Goal: Task Accomplishment & Management: Complete application form

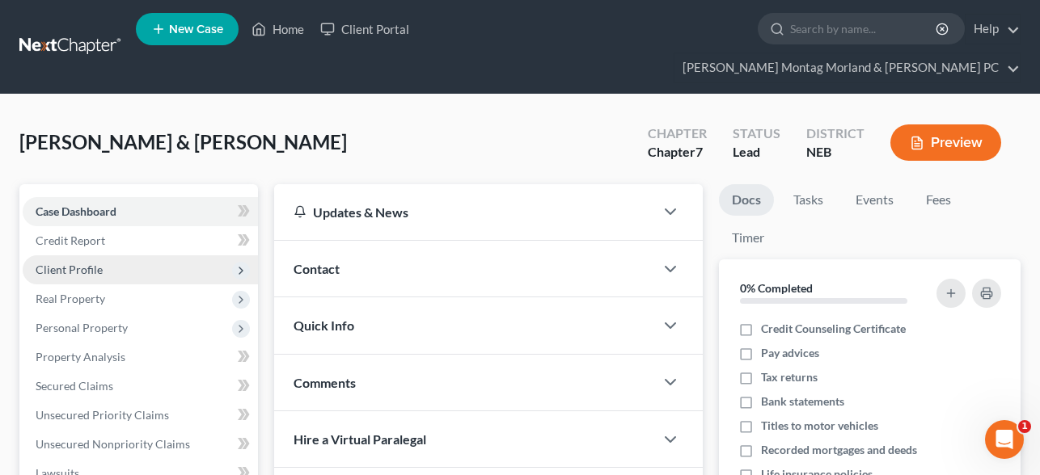
scroll to position [124, 0]
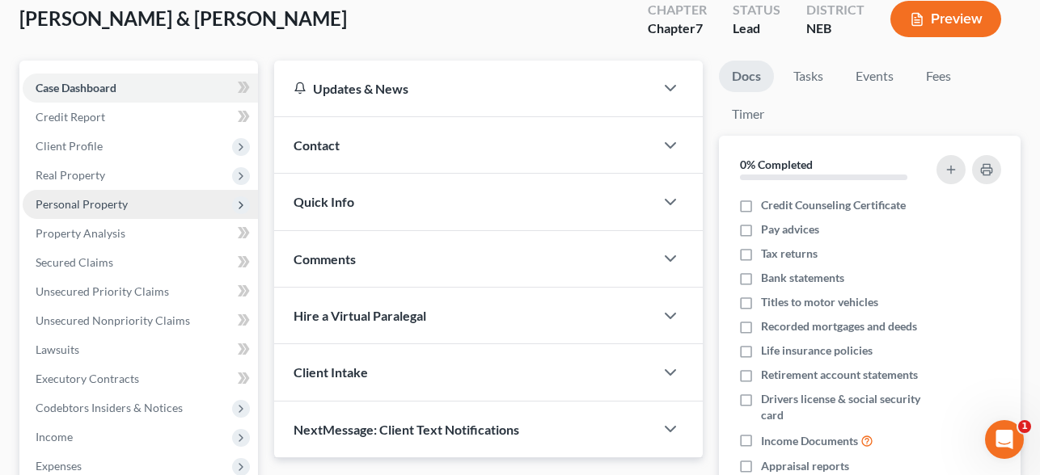
click at [99, 190] on span "Personal Property" at bounding box center [140, 204] width 235 height 29
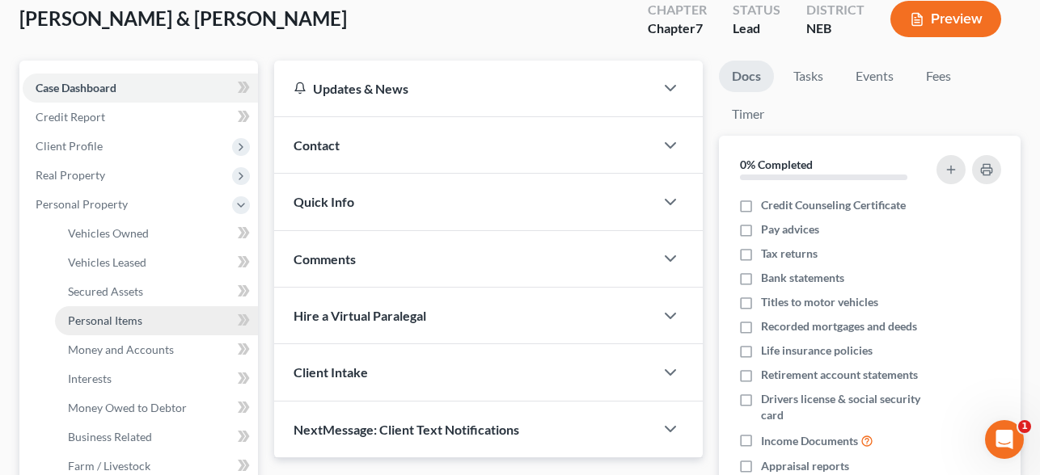
click at [127, 314] on span "Personal Items" at bounding box center [105, 321] width 74 height 14
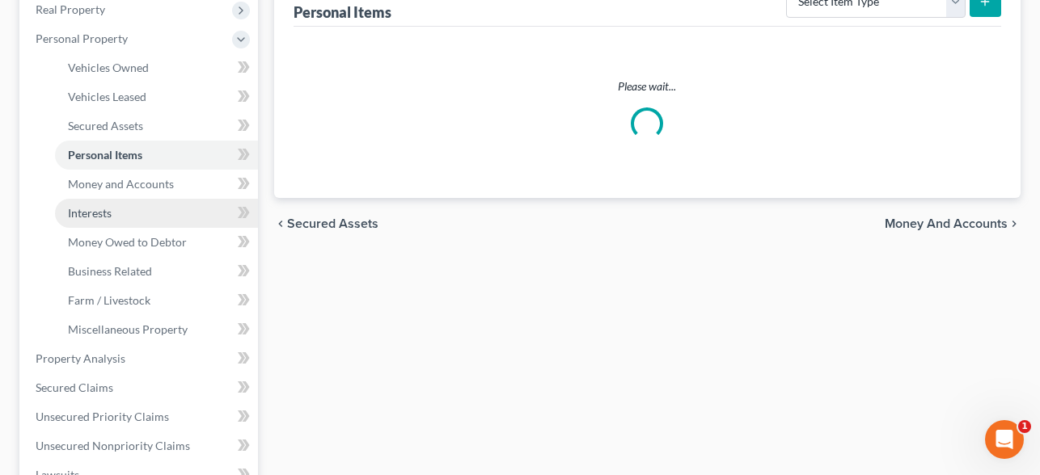
click at [111, 206] on span "Interests" at bounding box center [90, 213] width 44 height 14
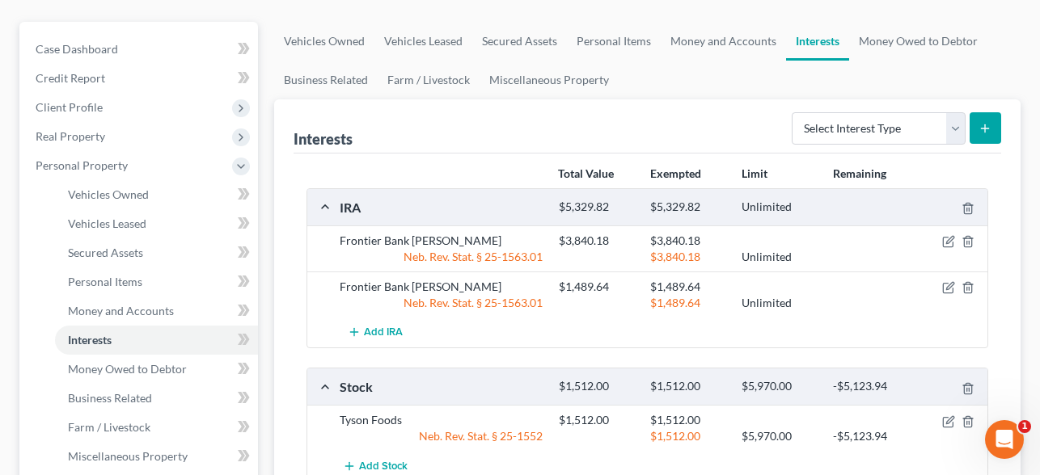
scroll to position [238, 0]
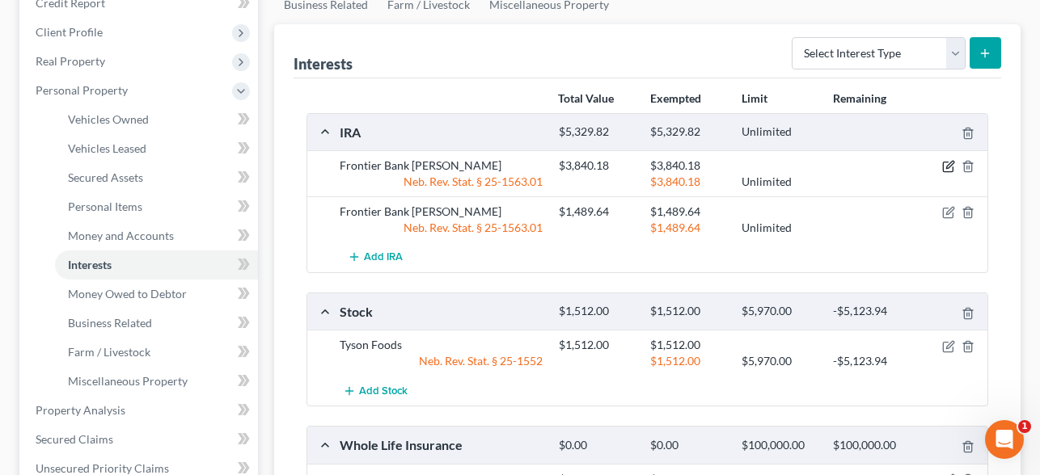
click at [945, 160] on icon "button" at bounding box center [948, 166] width 13 height 13
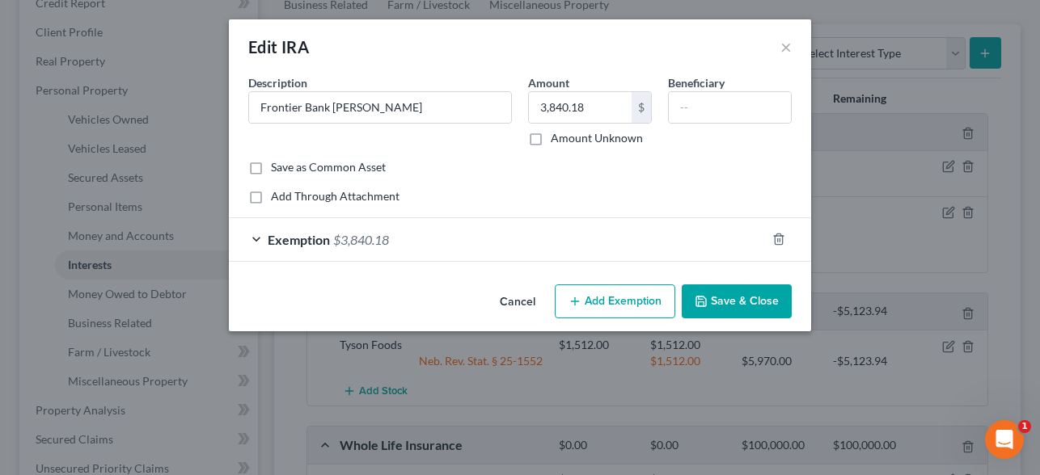
click at [281, 248] on div "Exemption $3,840.18" at bounding box center [497, 239] width 537 height 43
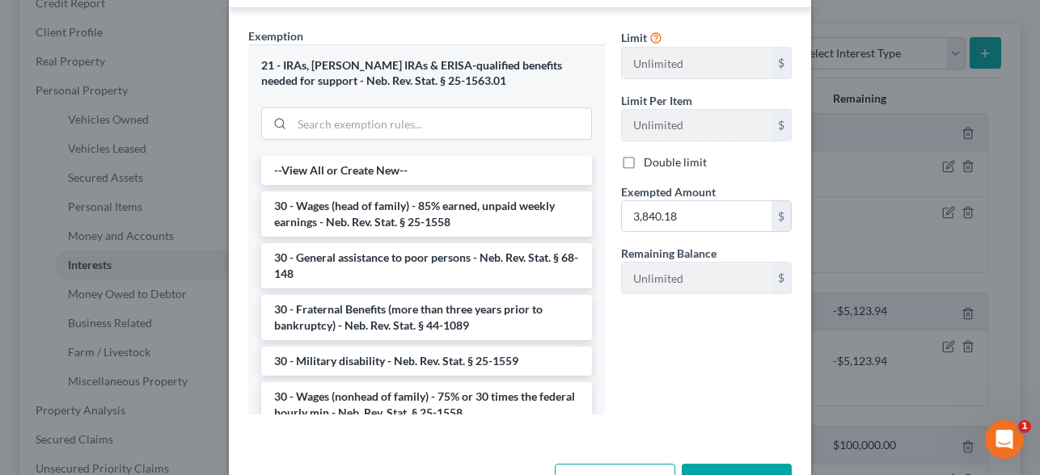
scroll to position [309, 0]
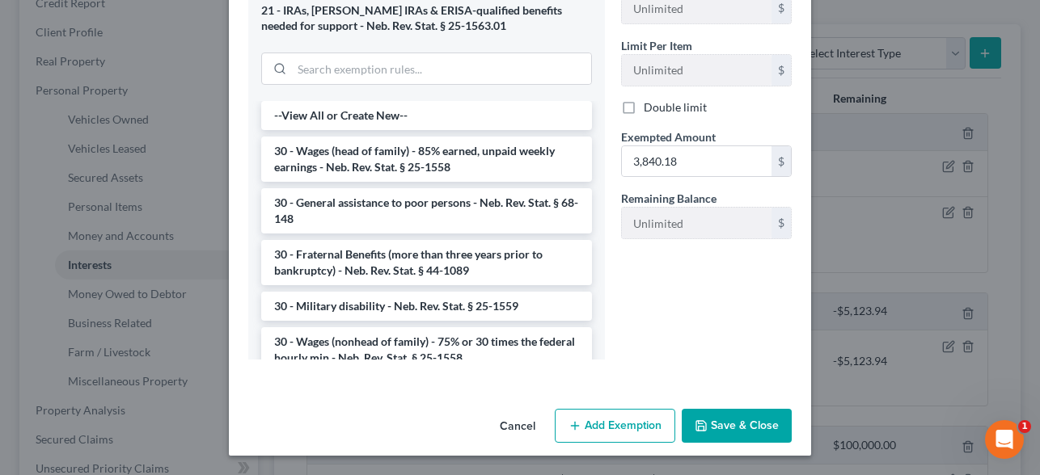
click at [741, 422] on button "Save & Close" at bounding box center [737, 426] width 110 height 34
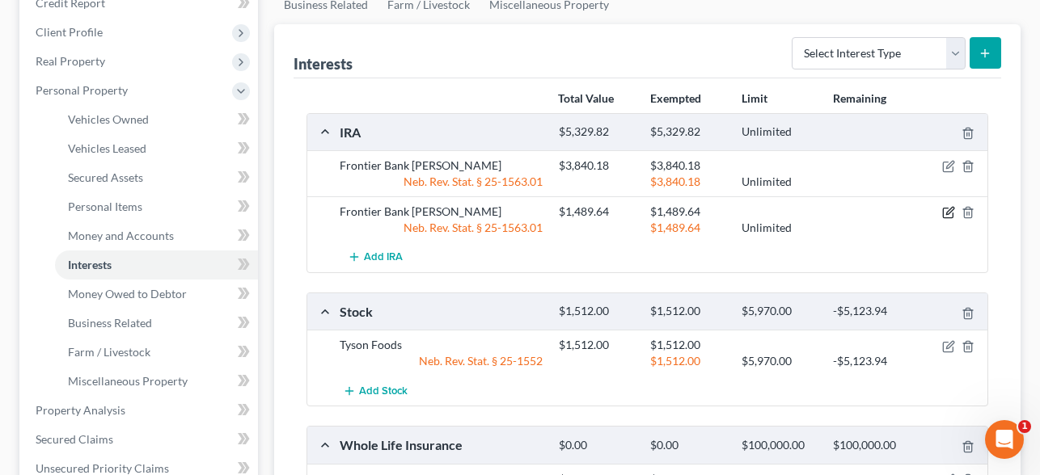
click at [951, 206] on icon "button" at bounding box center [948, 212] width 13 height 13
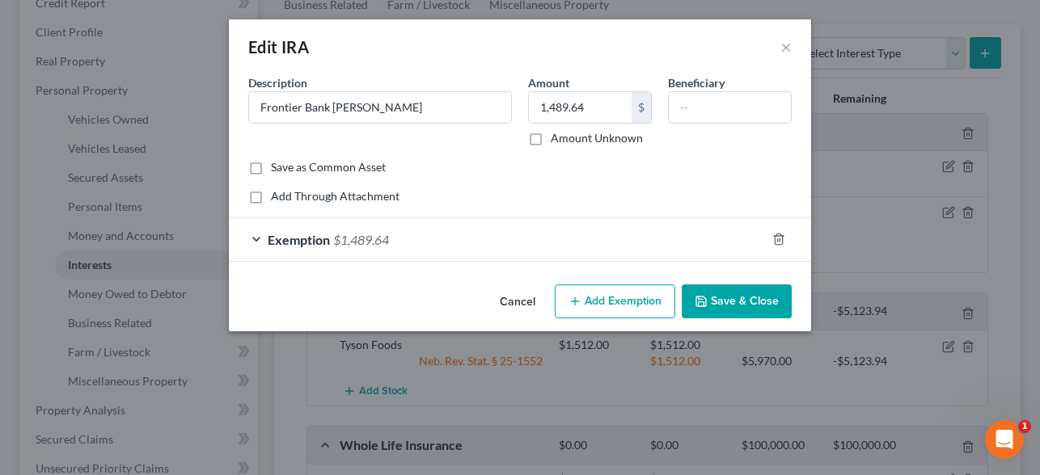
click at [728, 295] on button "Save & Close" at bounding box center [737, 302] width 110 height 34
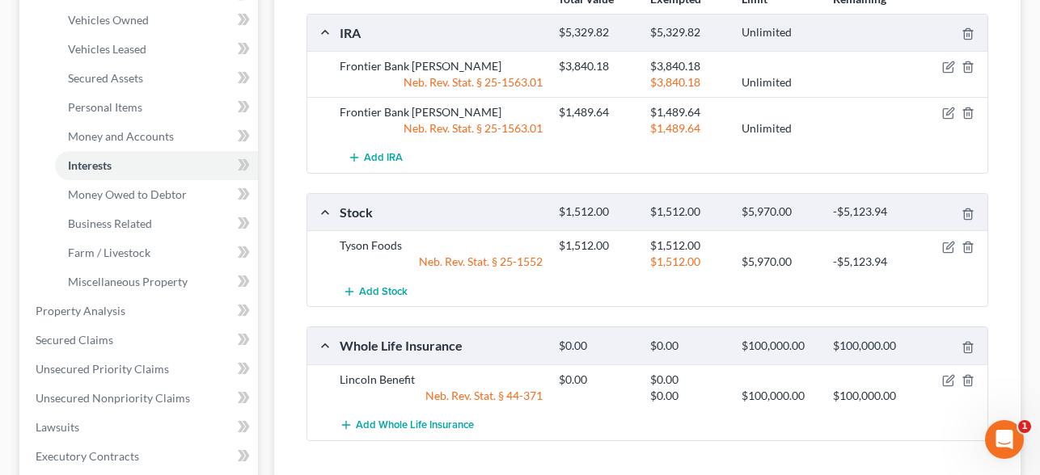
scroll to position [0, 0]
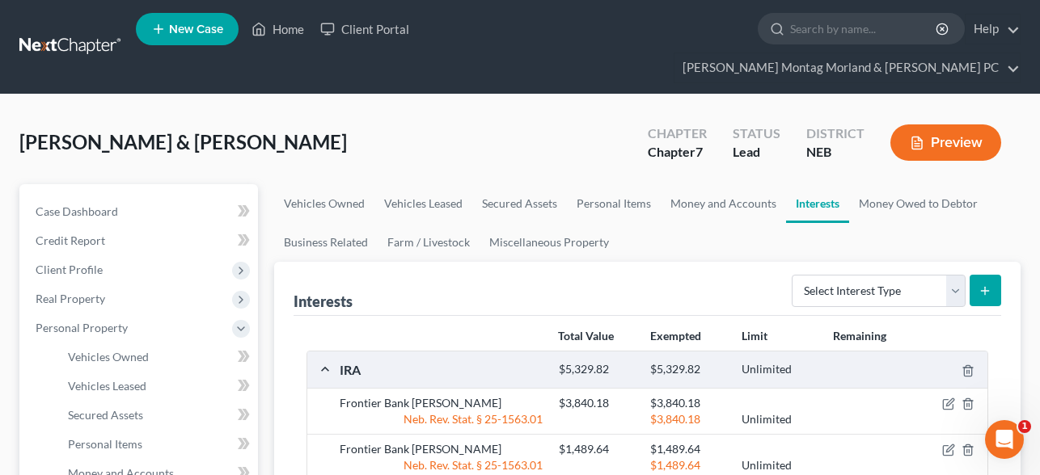
click at [920, 137] on icon "button" at bounding box center [917, 143] width 10 height 12
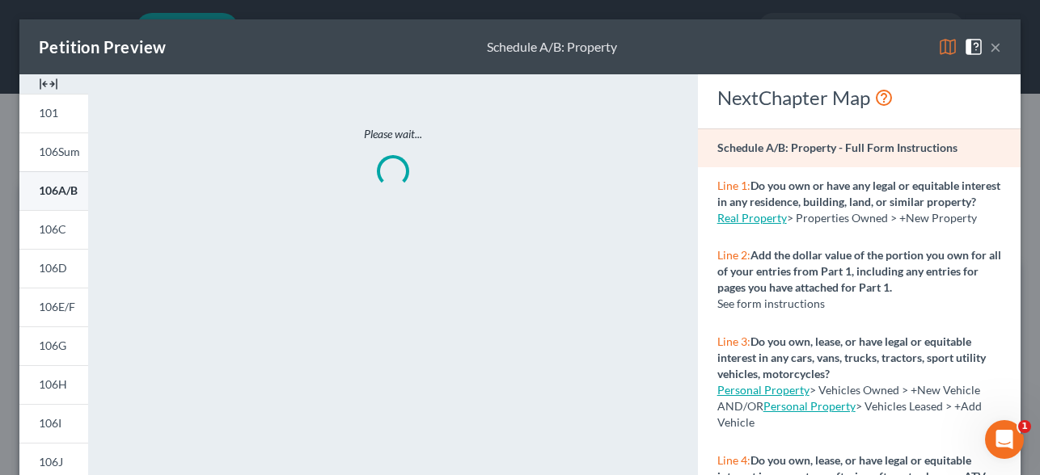
click at [45, 196] on span "106A/B" at bounding box center [58, 191] width 39 height 14
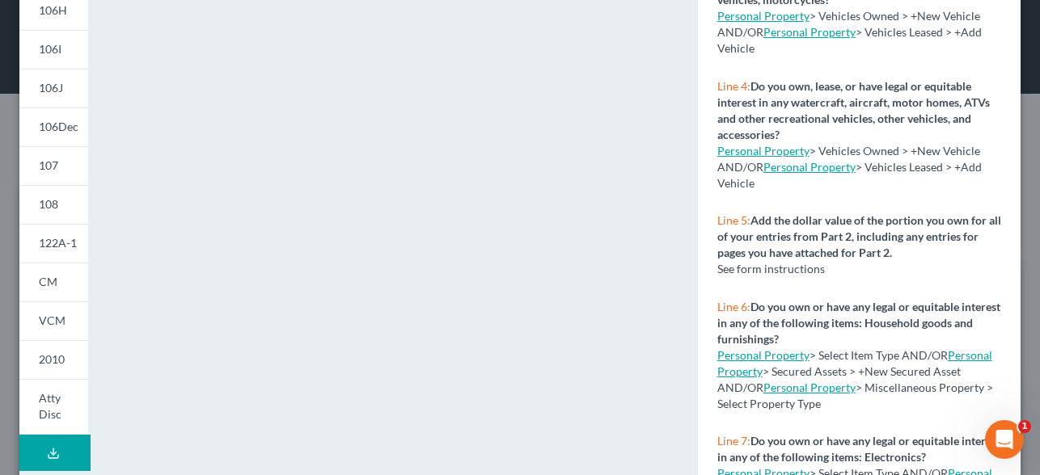
scroll to position [436, 0]
